Goal: Task Accomplishment & Management: Complete application form

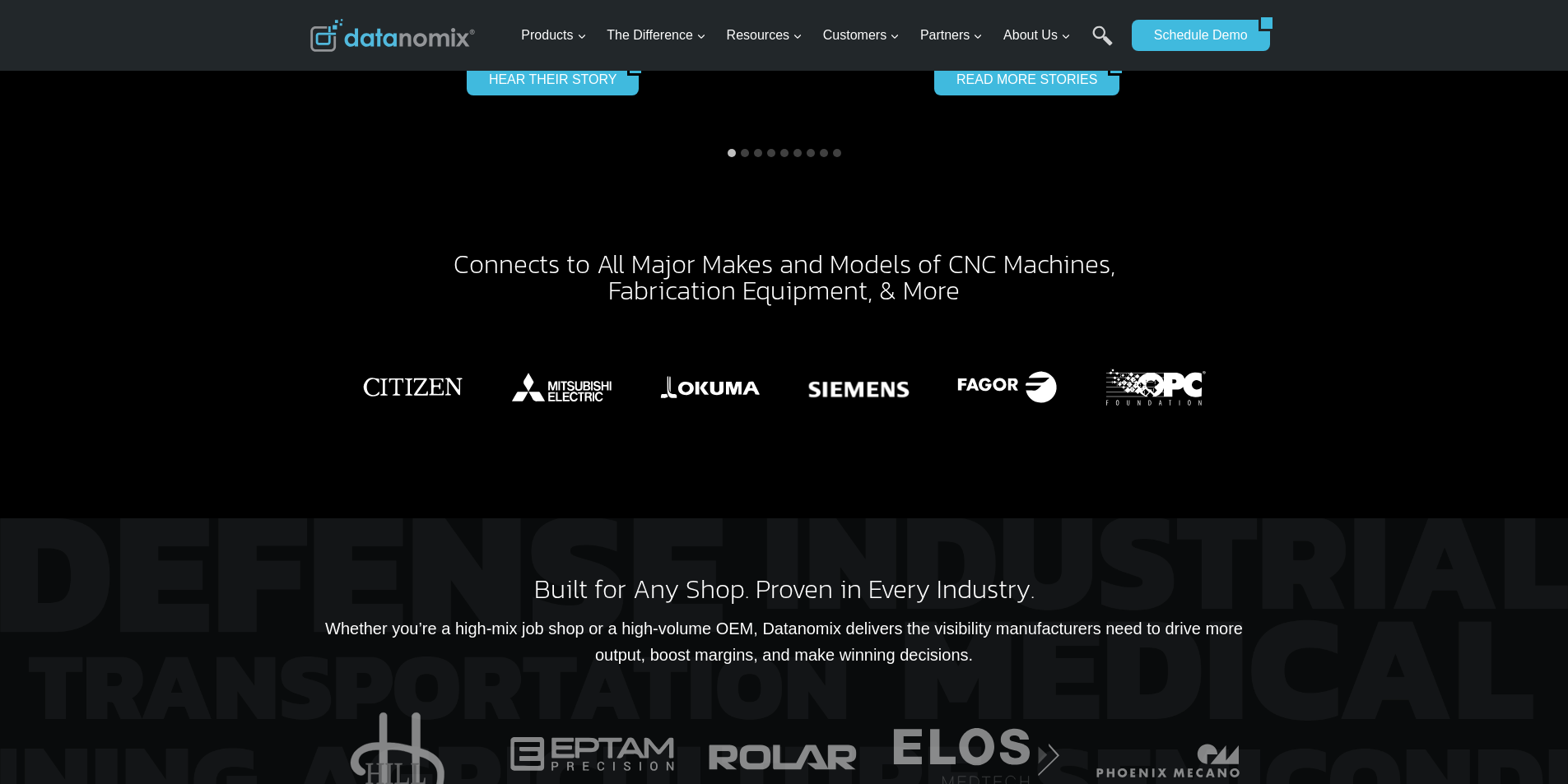
scroll to position [2879, 0]
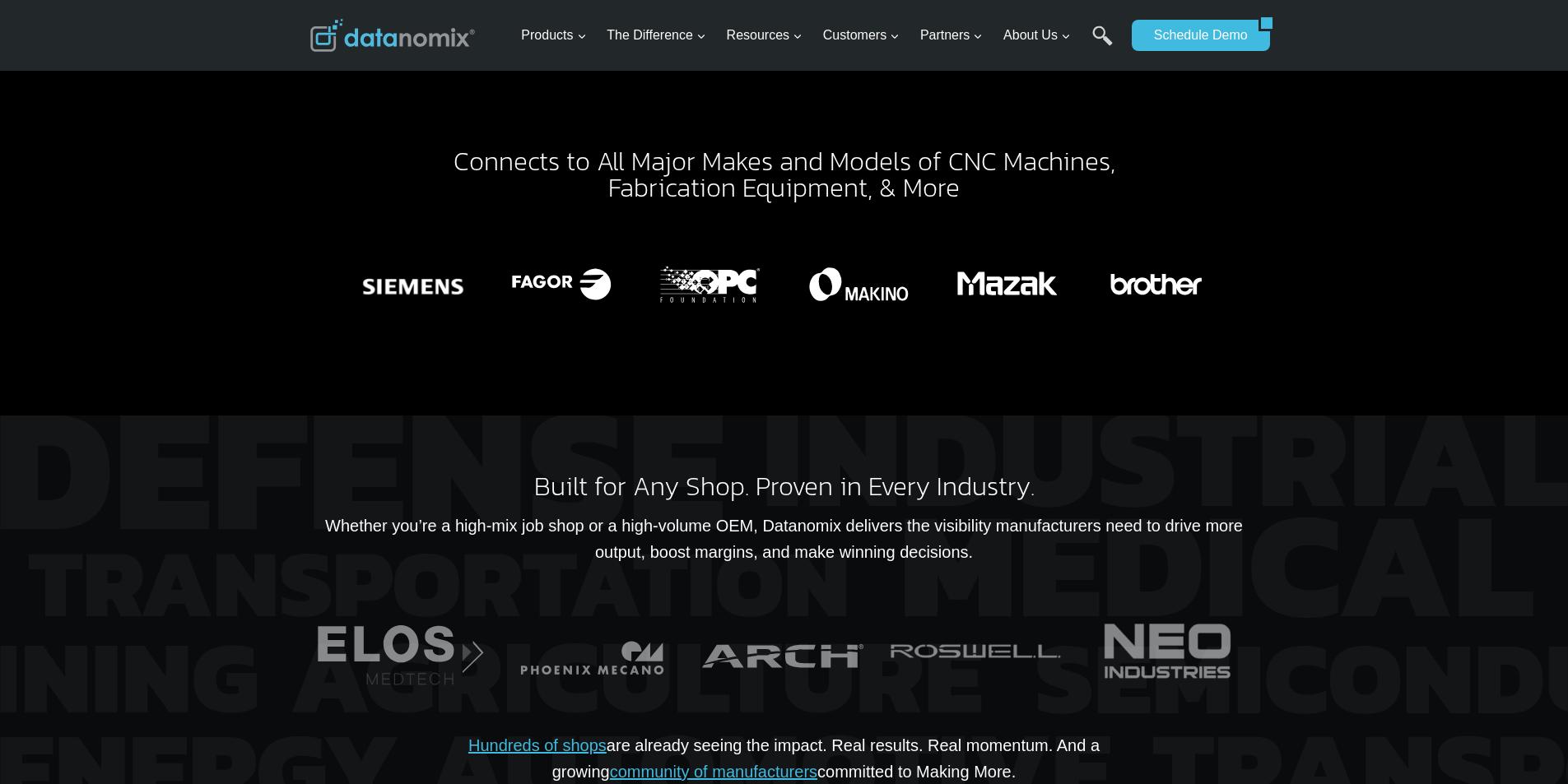
click at [1, 576] on div at bounding box center [784, 674] width 1568 height 519
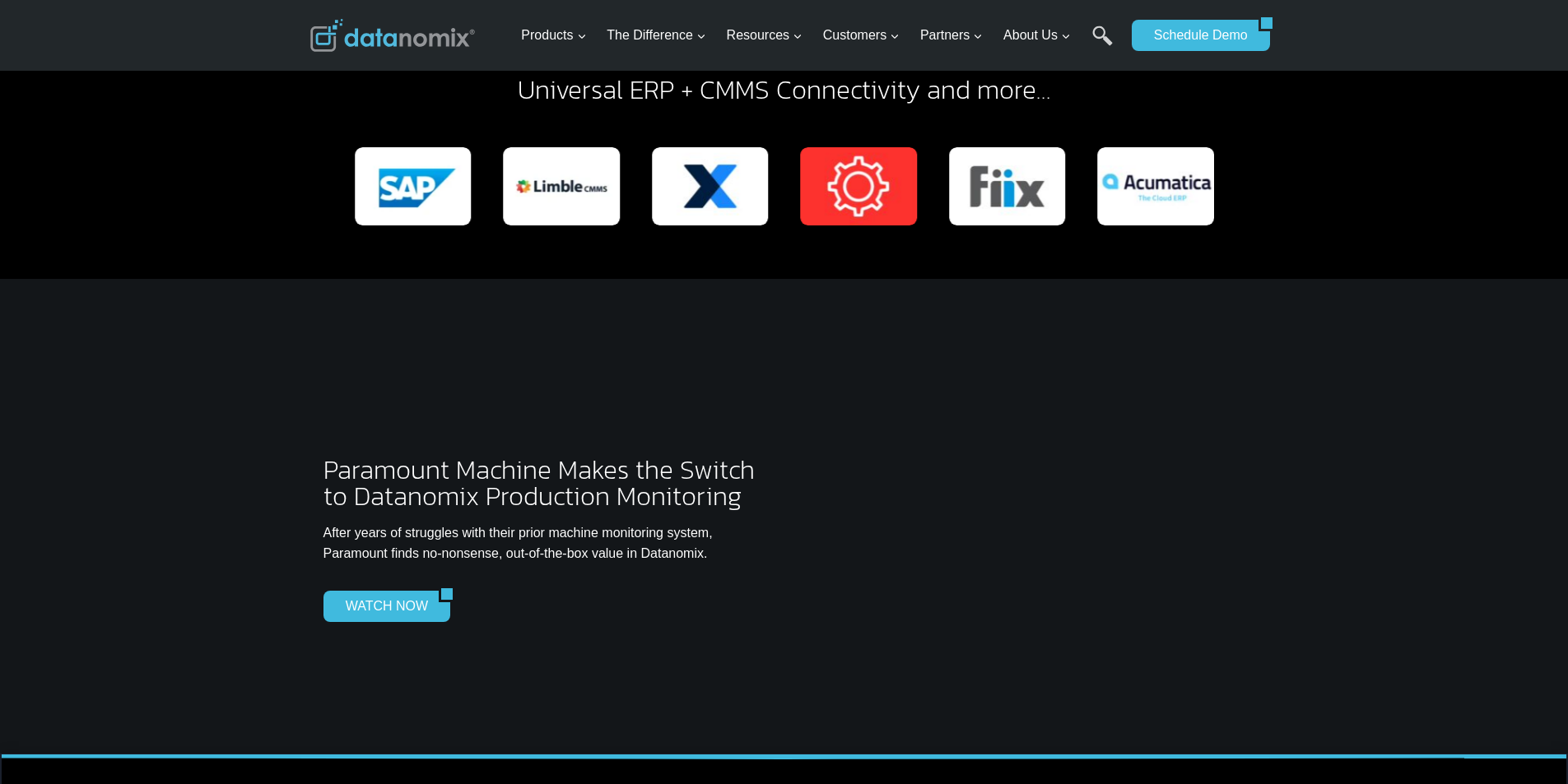
scroll to position [4078, 0]
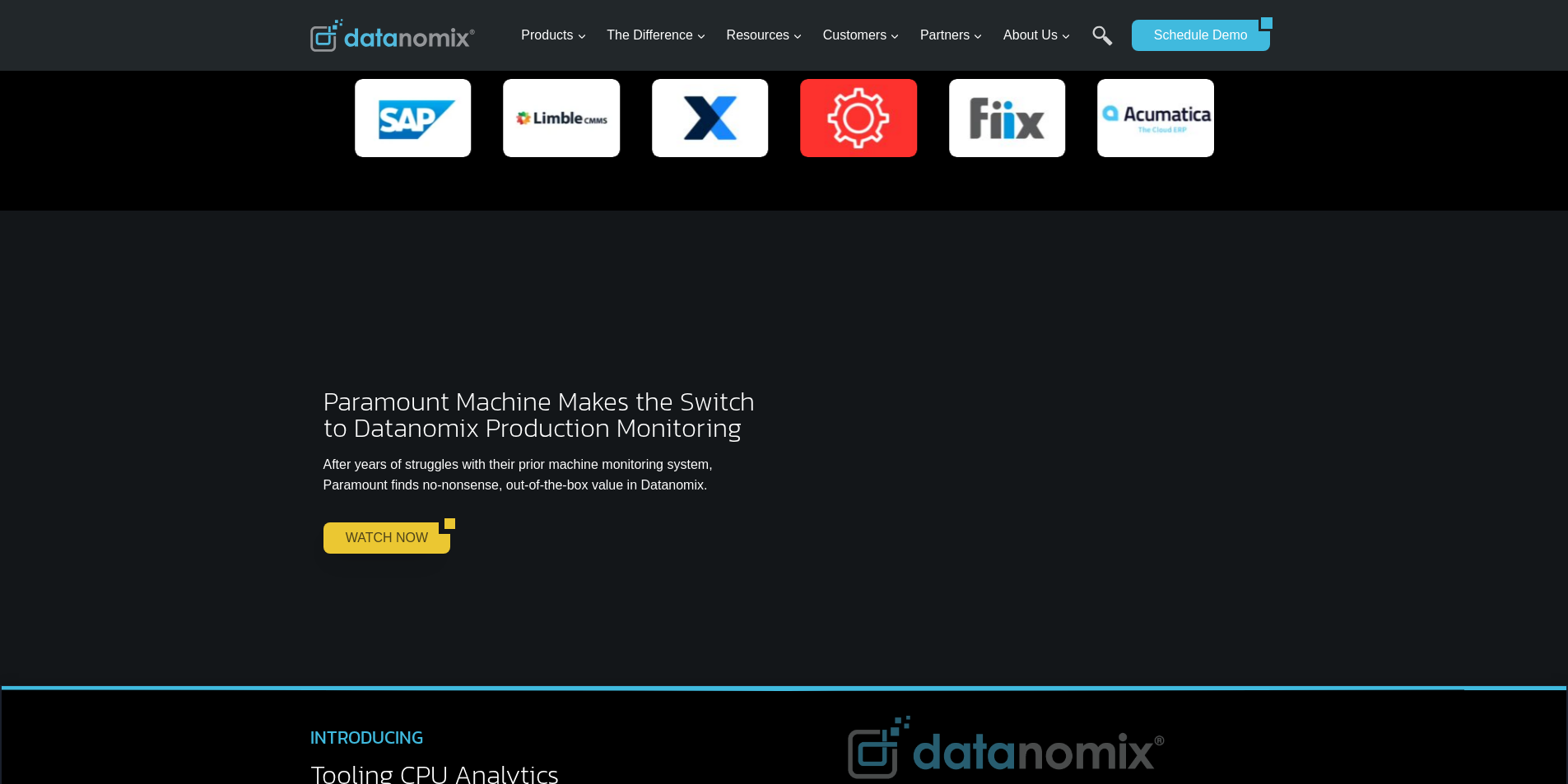
click at [345, 528] on link "WATCH NOW" at bounding box center [381, 537] width 115 height 31
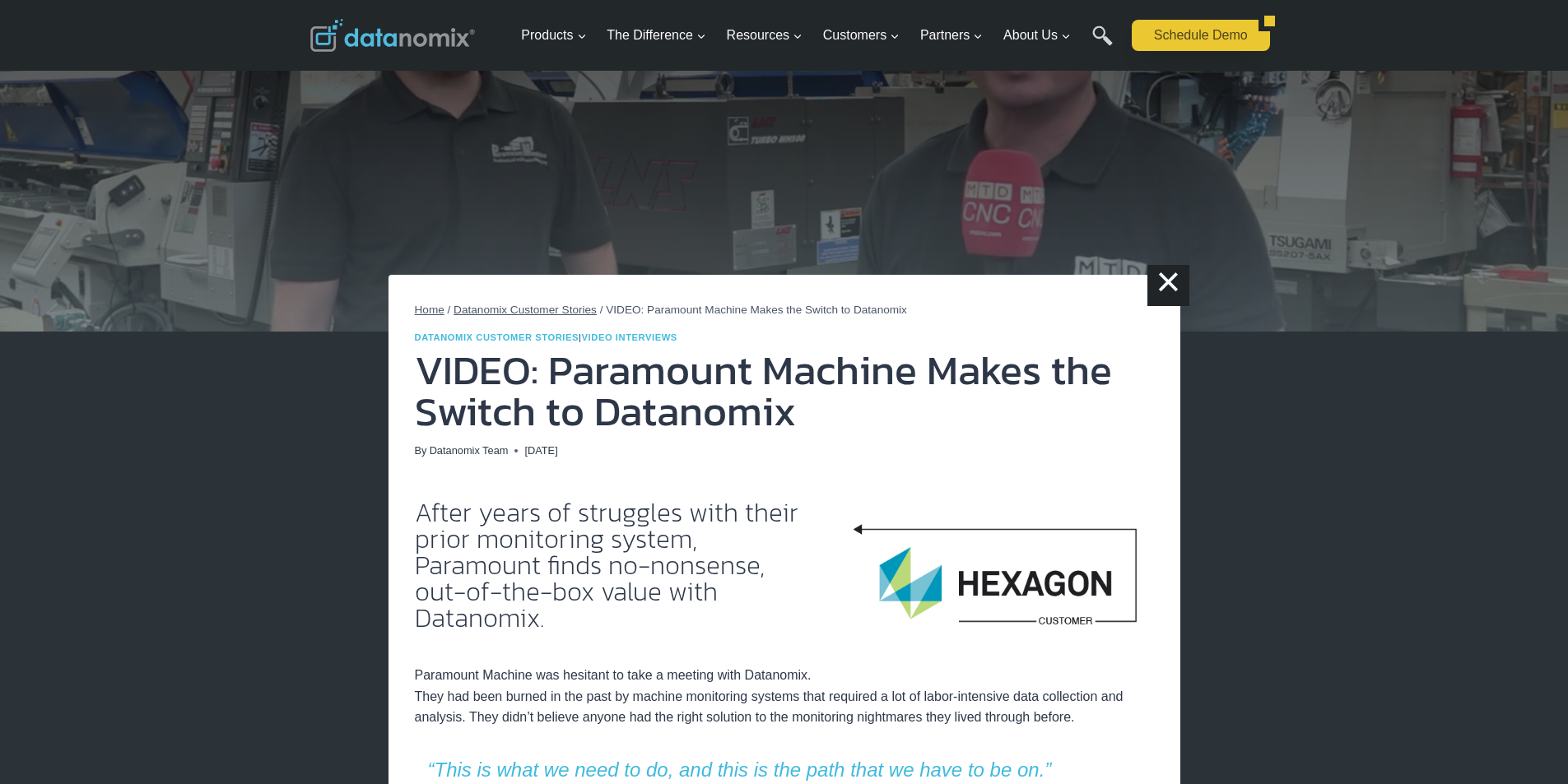
click at [1159, 51] on link "Schedule Demo" at bounding box center [1194, 35] width 127 height 31
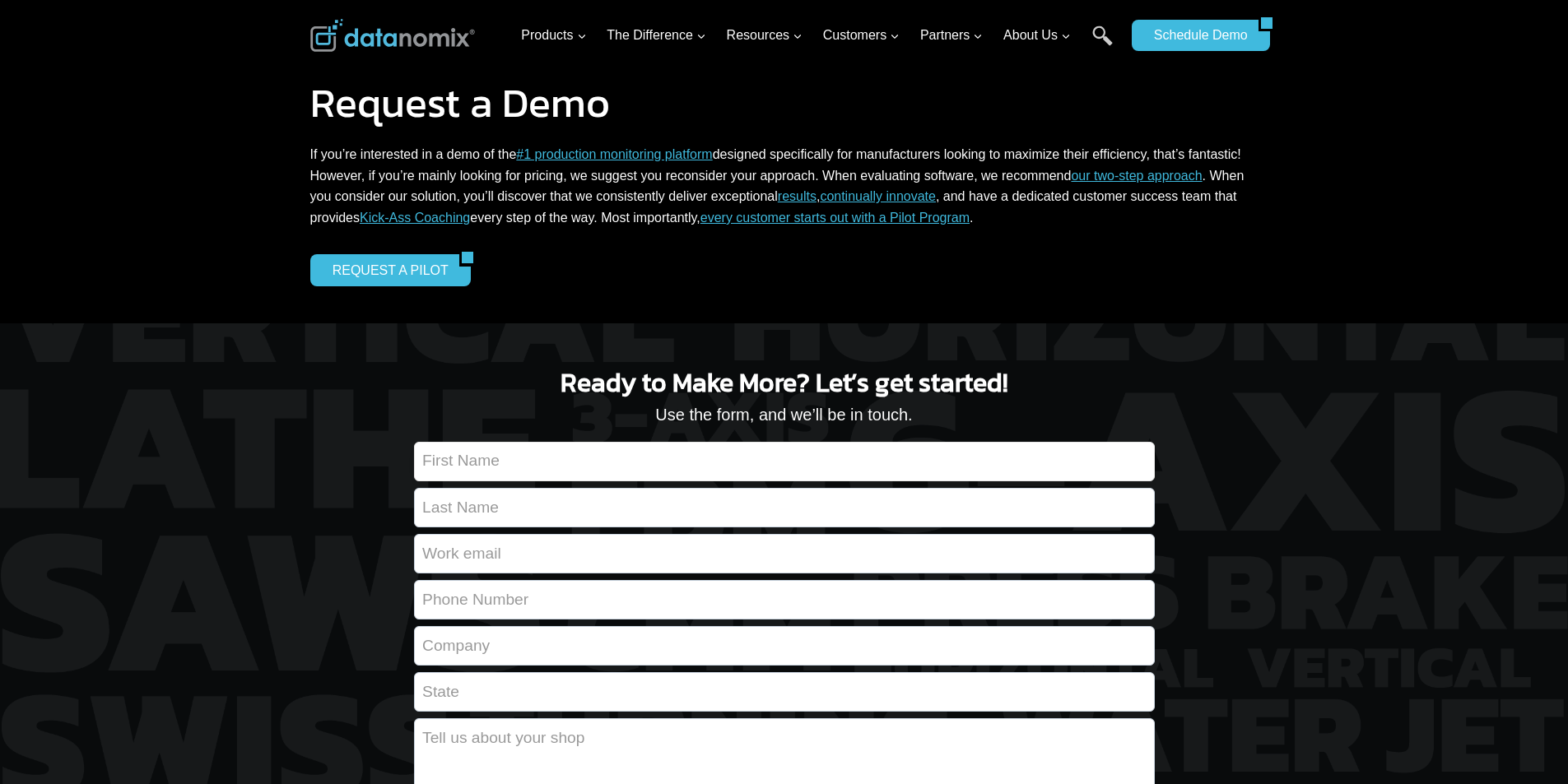
click at [1022, 450] on input "Contact form" at bounding box center [784, 461] width 741 height 40
type input "Randal"
click at [1003, 496] on input "Contact form" at bounding box center [784, 507] width 741 height 40
type input "Nitzsche"
click at [631, 542] on input "Contact form" at bounding box center [784, 553] width 741 height 40
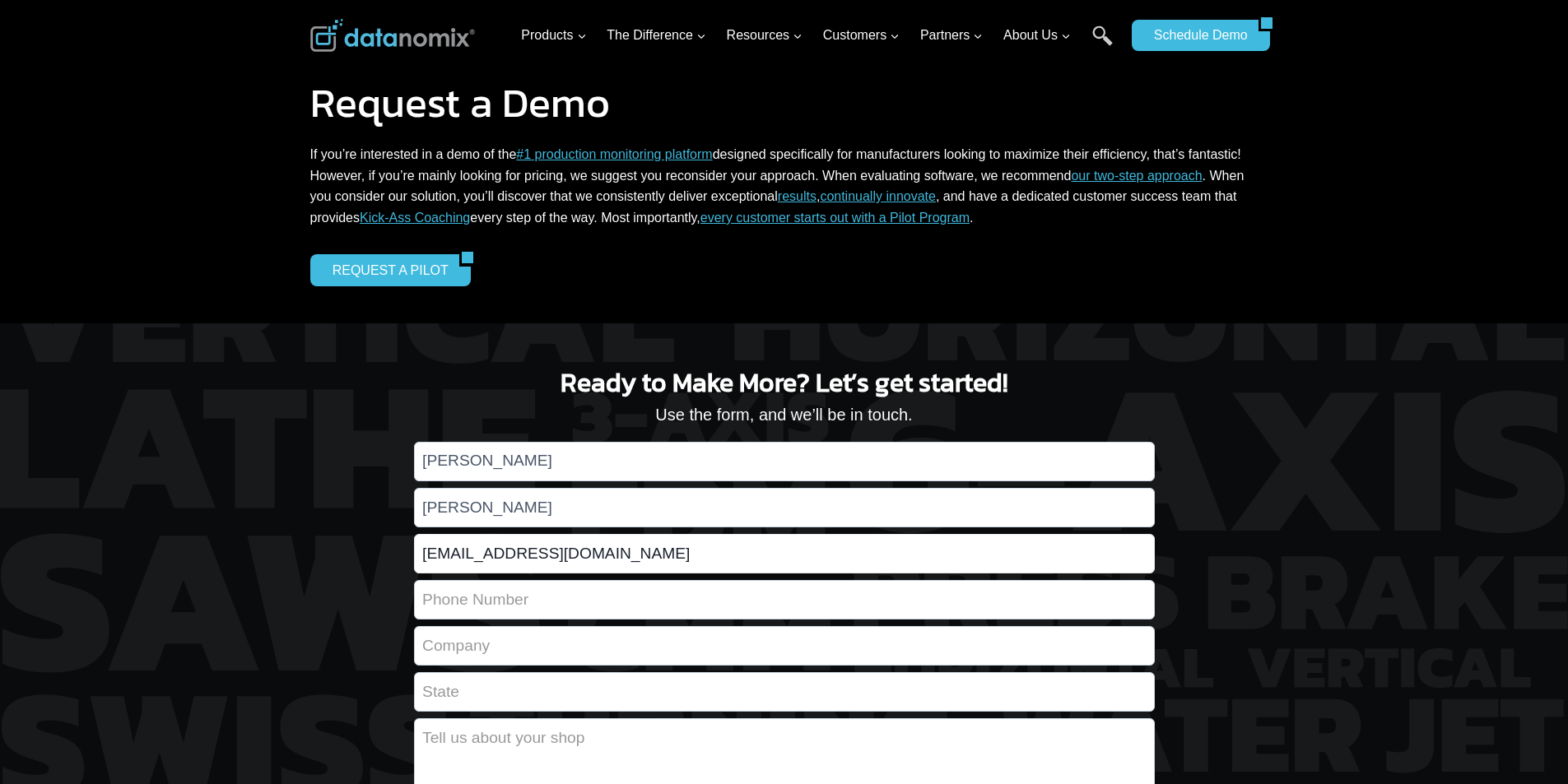
type input "Randal_Nitzsche55@gmail.com"
click at [910, 588] on input "Contact form" at bounding box center [784, 599] width 741 height 40
type input "+19885810838"
click at [952, 629] on input "Contact form" at bounding box center [784, 645] width 741 height 40
type input "McGlynn - Gleichner"
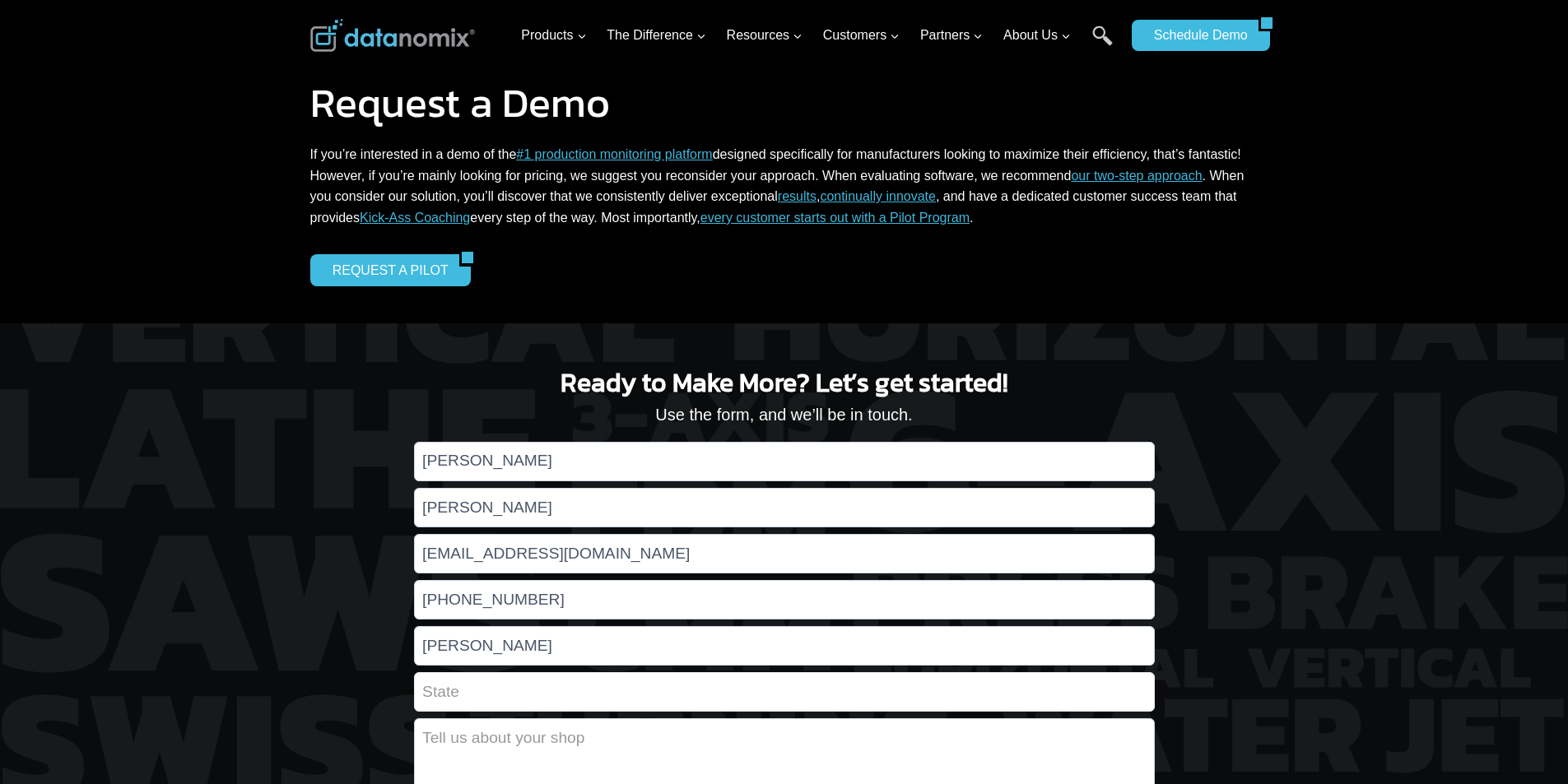
click at [863, 677] on input "Contact form" at bounding box center [784, 691] width 741 height 40
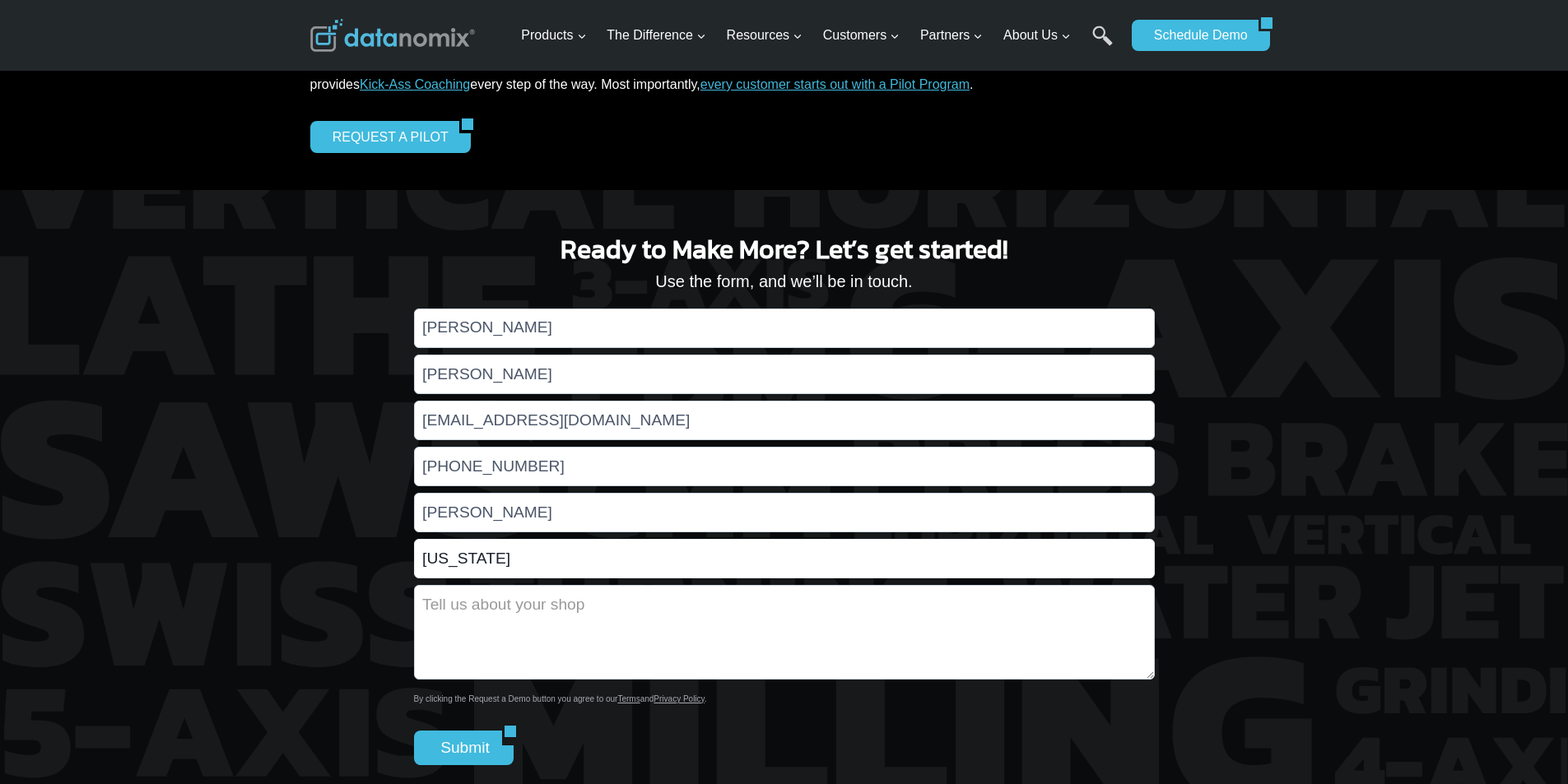
scroll to position [171, 0]
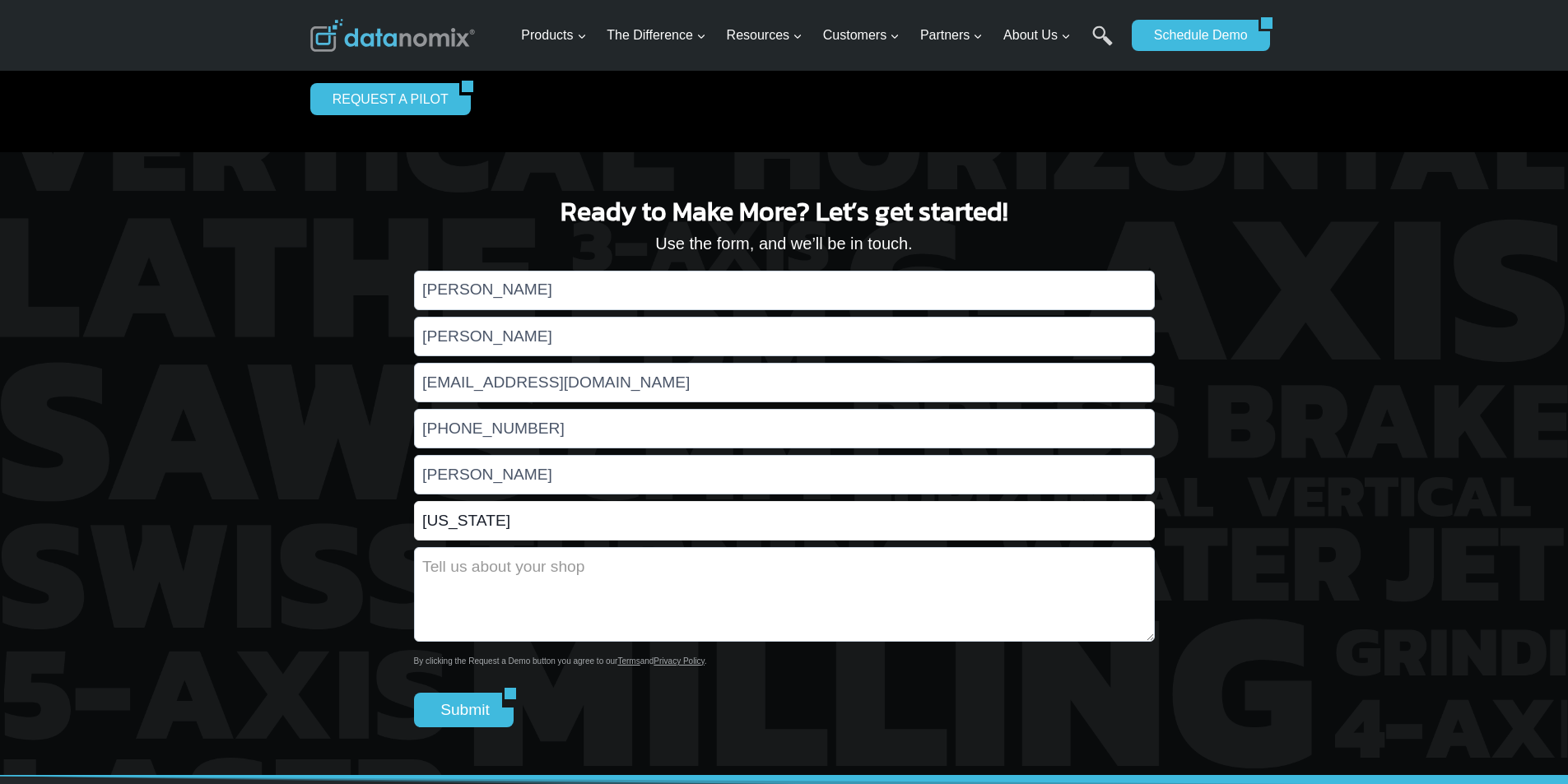
type input "California"
click at [1063, 557] on textarea "Contact form" at bounding box center [784, 594] width 741 height 95
type textarea "37"
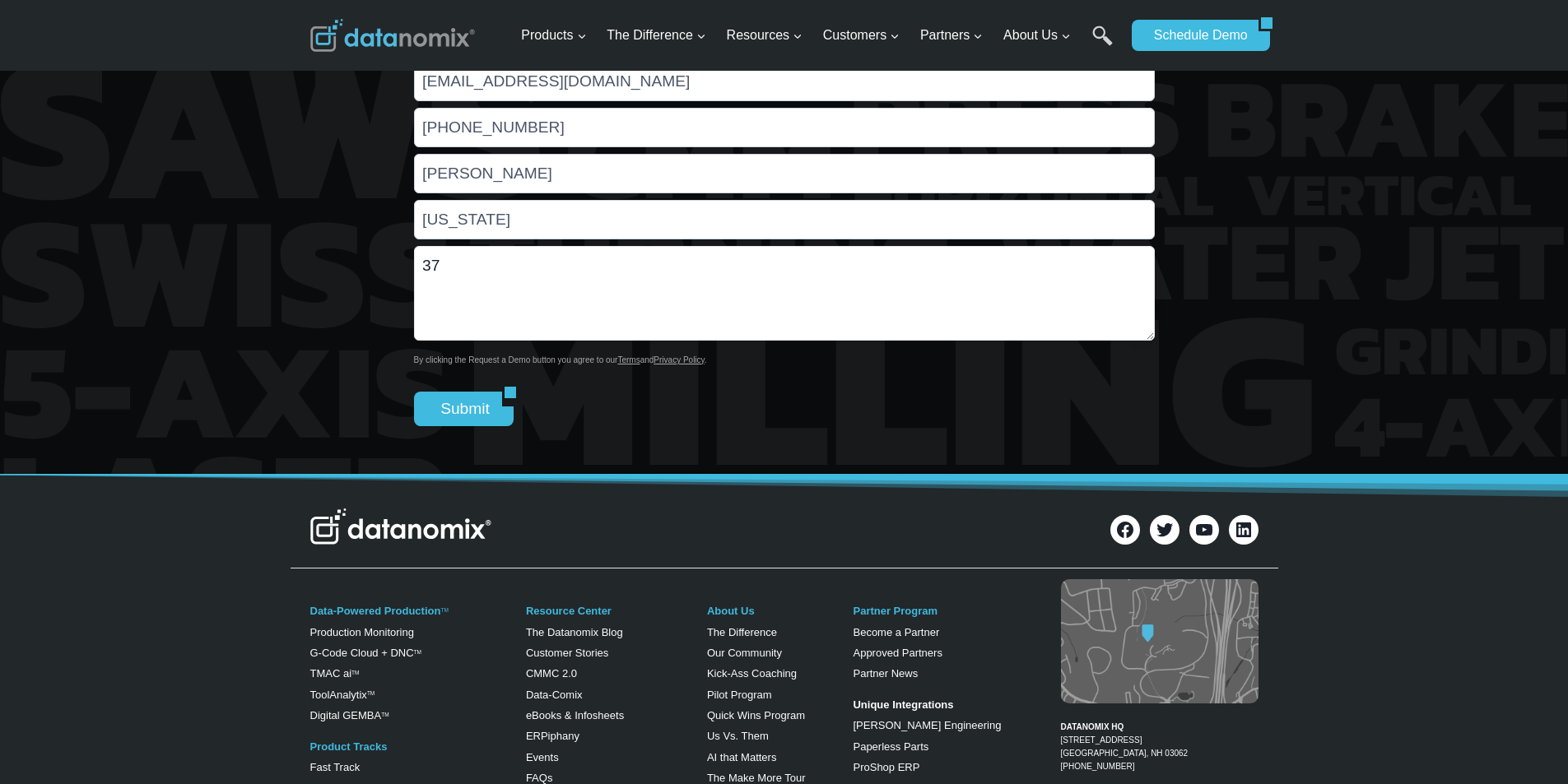
scroll to position [480, 0]
